Goal: Information Seeking & Learning: Find specific fact

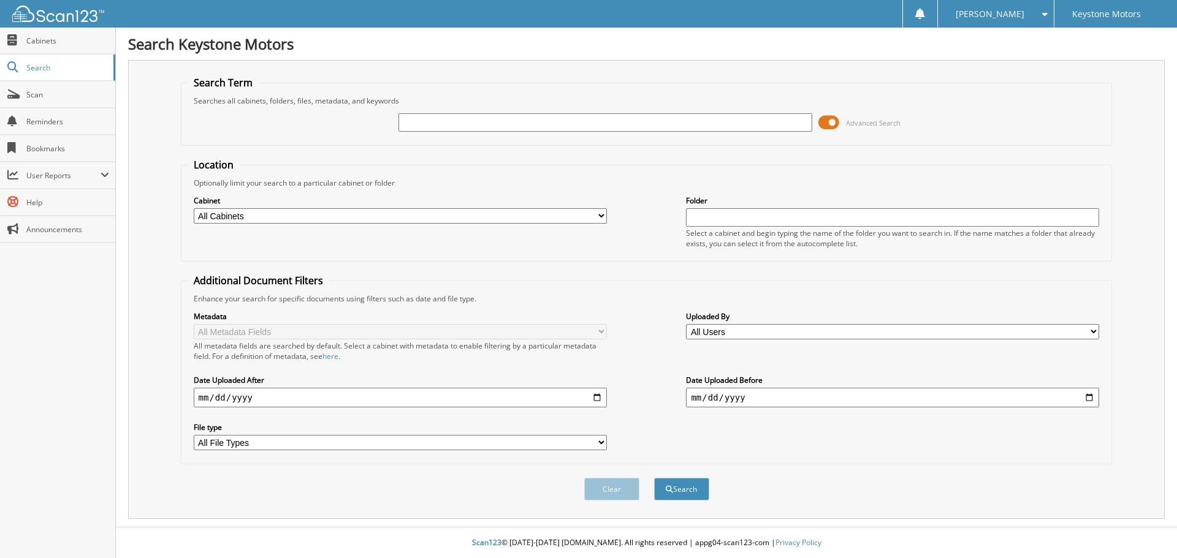
click at [444, 125] on input "text" at bounding box center [604, 122] width 413 height 18
type input "[PERSON_NAME]"
click at [654, 478] on button "Search" at bounding box center [681, 489] width 55 height 23
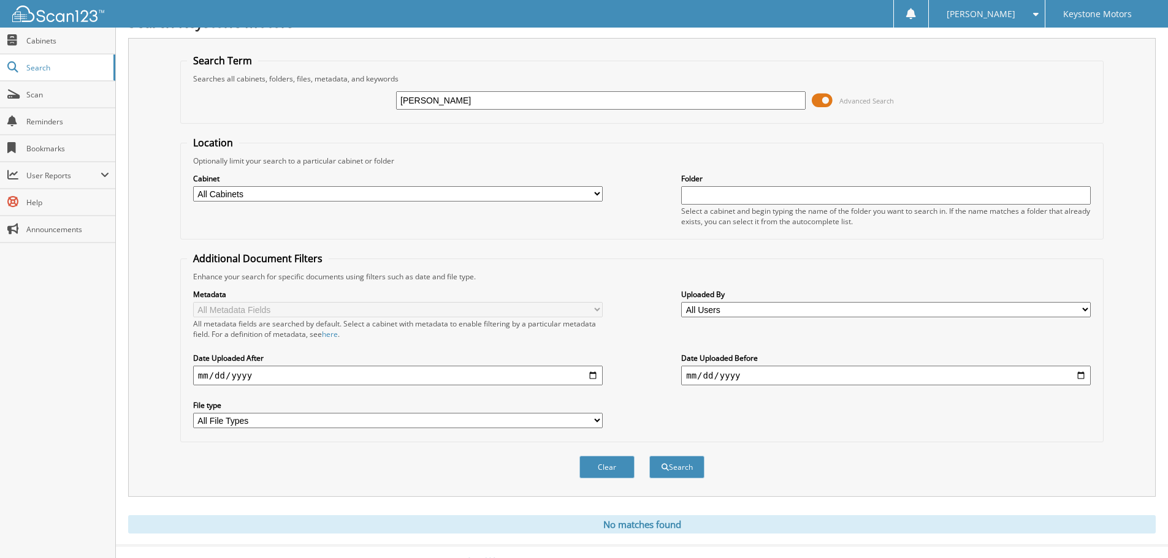
scroll to position [41, 0]
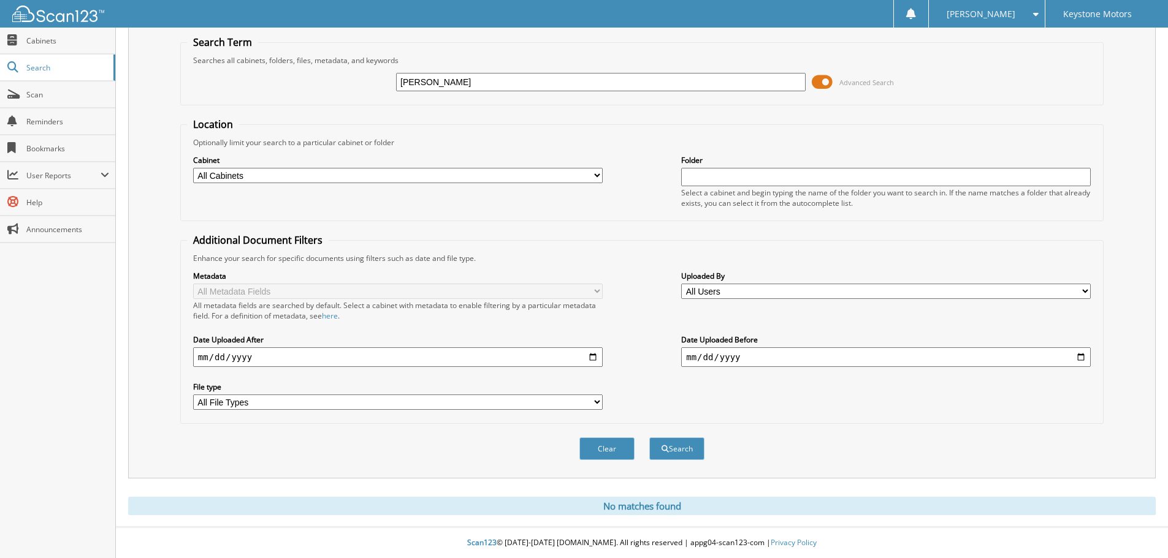
drag, startPoint x: 459, startPoint y: 81, endPoint x: 731, endPoint y: 146, distance: 279.2
click at [506, 105] on form "Search Term Searches all cabinets, folders, files, metadata, and keywords chris…" at bounding box center [641, 255] width 923 height 438
